Goal: Find specific page/section: Find specific page/section

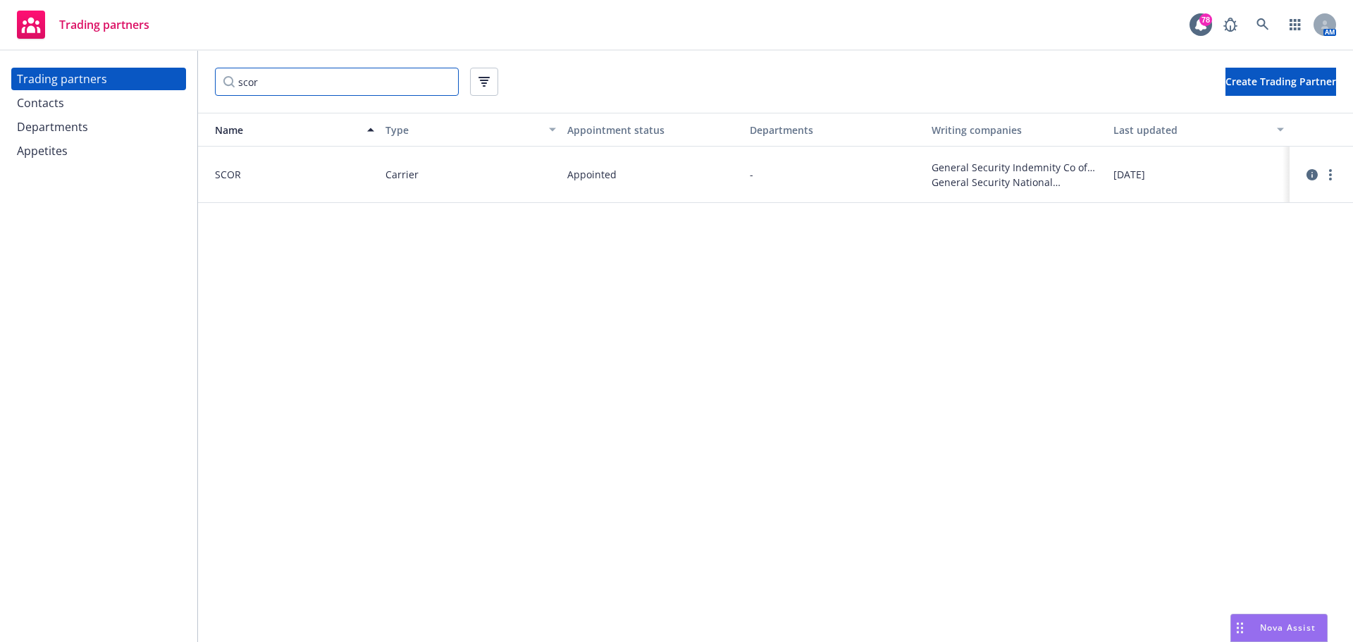
click at [346, 87] on input "scor" at bounding box center [337, 82] width 244 height 28
drag, startPoint x: 309, startPoint y: 88, endPoint x: 51, endPoint y: 85, distance: 258.7
click at [51, 86] on div "Trading partners Contacts Departments Appetites scor Create Trading Partner Nam…" at bounding box center [676, 346] width 1353 height 591
type input "b"
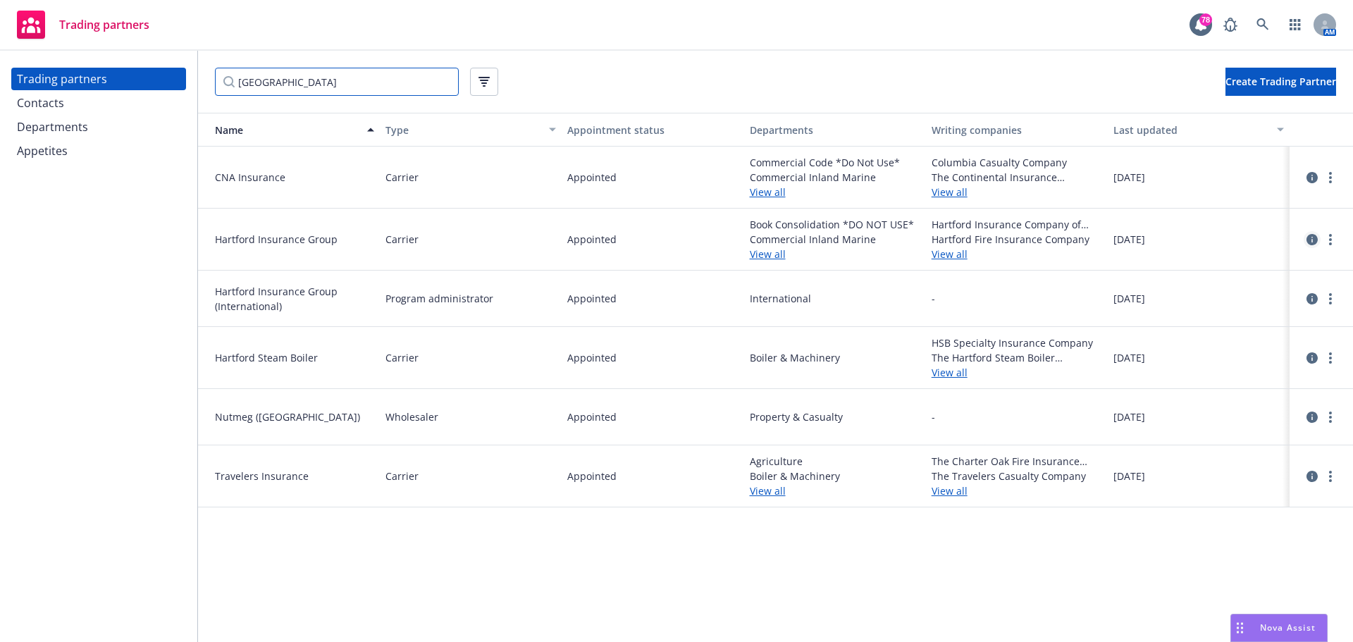
type input "[GEOGRAPHIC_DATA]"
click at [1310, 240] on icon "circleInformation" at bounding box center [1312, 239] width 11 height 11
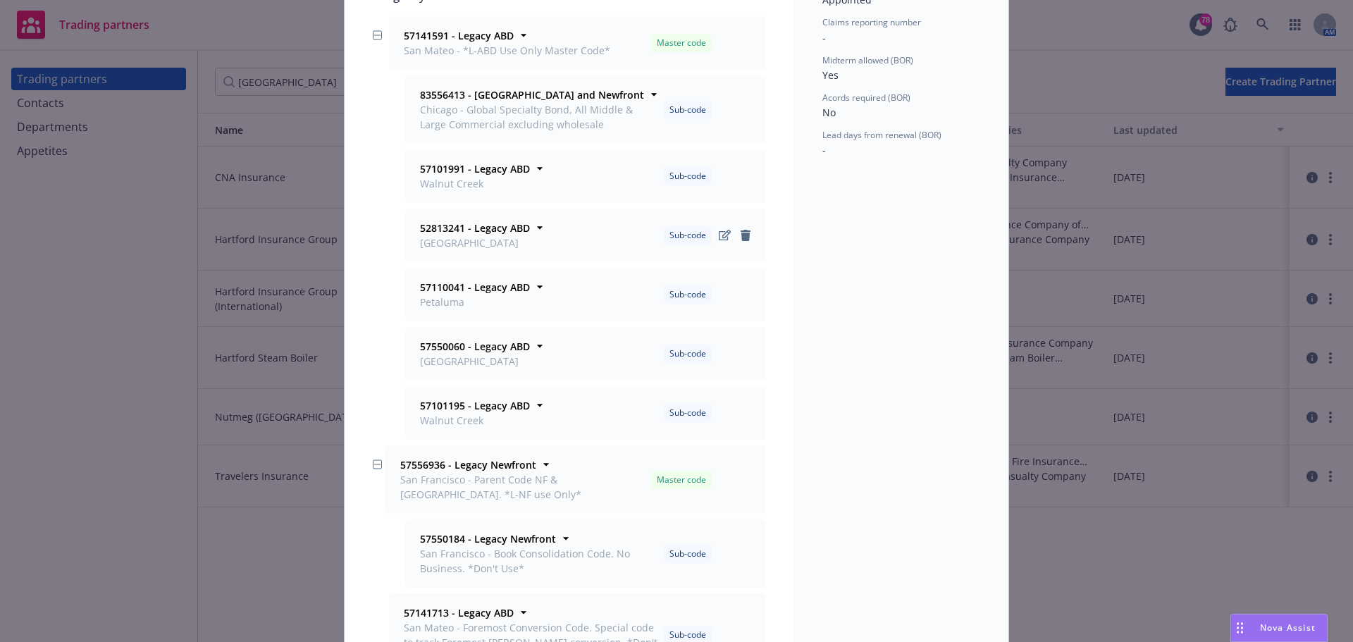
scroll to position [141, 0]
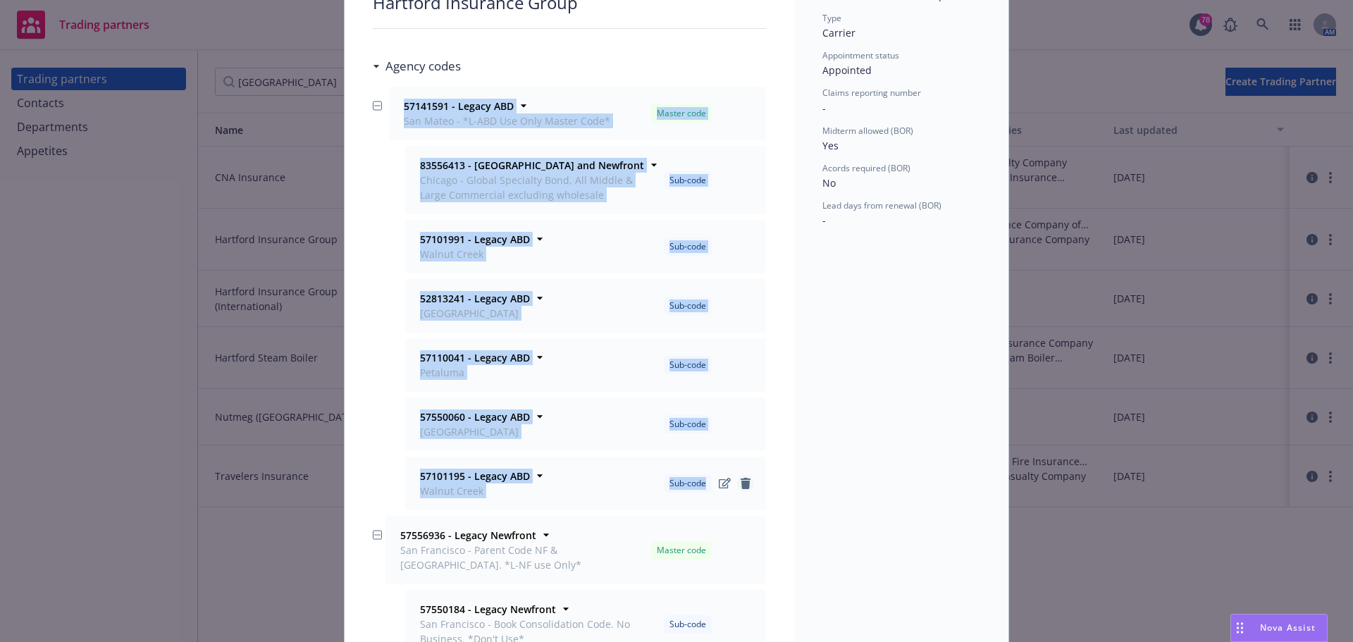
drag, startPoint x: 395, startPoint y: 105, endPoint x: 732, endPoint y: 483, distance: 506.6
click at [732, 483] on li "57141591 - [GEOGRAPHIC_DATA] - *L-[GEOGRAPHIC_DATA] Use Only Master Code* Maste…" at bounding box center [569, 301] width 393 height 429
copy ul "57141591 - [GEOGRAPHIC_DATA] - *L-[GEOGRAPHIC_DATA] Use Only Master Code* Maste…"
click at [389, 207] on div "83556413 - [GEOGRAPHIC_DATA] and Newfront Chicago - Global Specialty Bond, All …" at bounding box center [577, 180] width 377 height 68
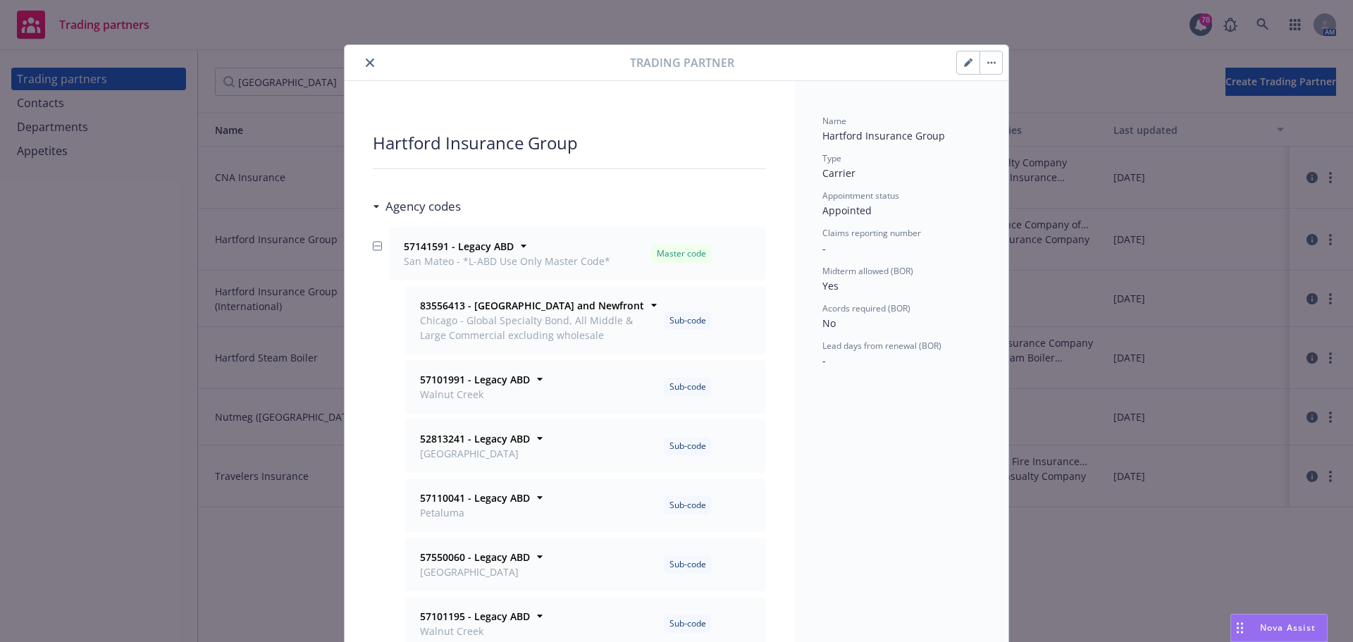
scroll to position [0, 0]
click at [366, 65] on icon "close" at bounding box center [370, 63] width 8 height 8
